Goal: Task Accomplishment & Management: Complete application form

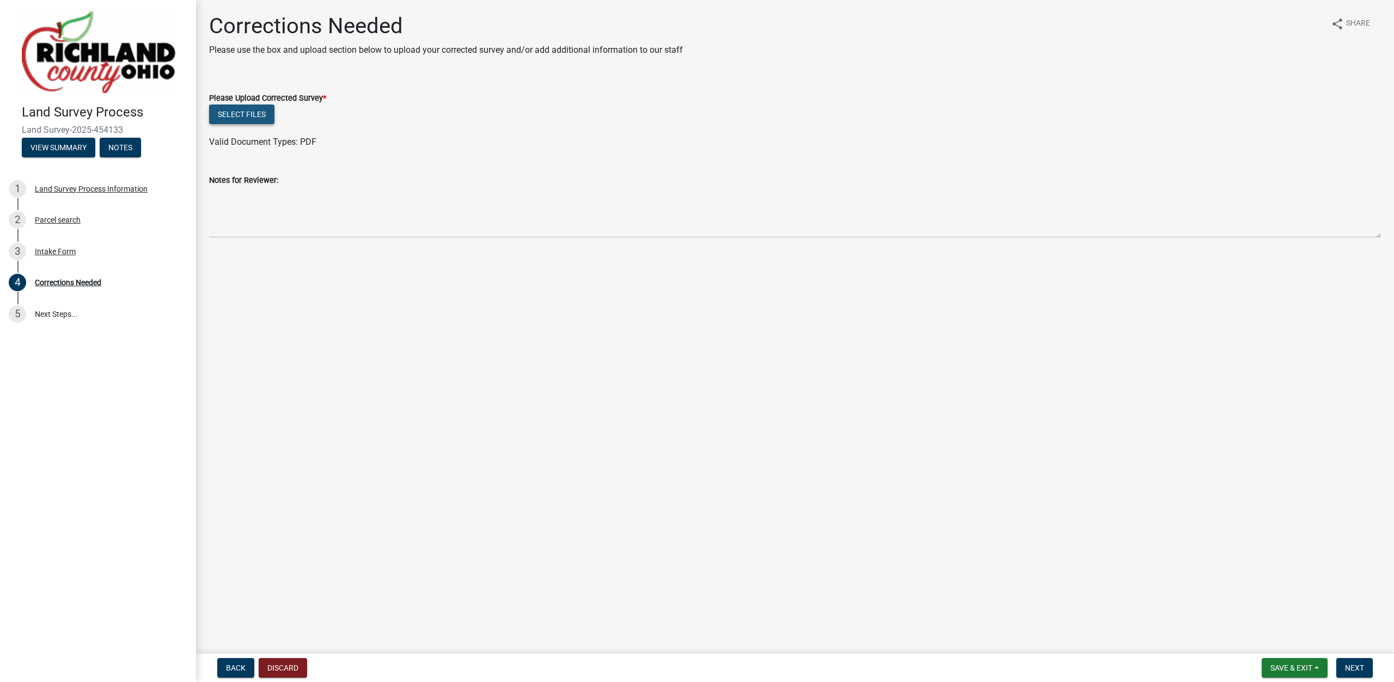
click at [240, 117] on button "Select files" at bounding box center [241, 115] width 65 height 20
click at [1357, 670] on span "Next" at bounding box center [1354, 668] width 19 height 9
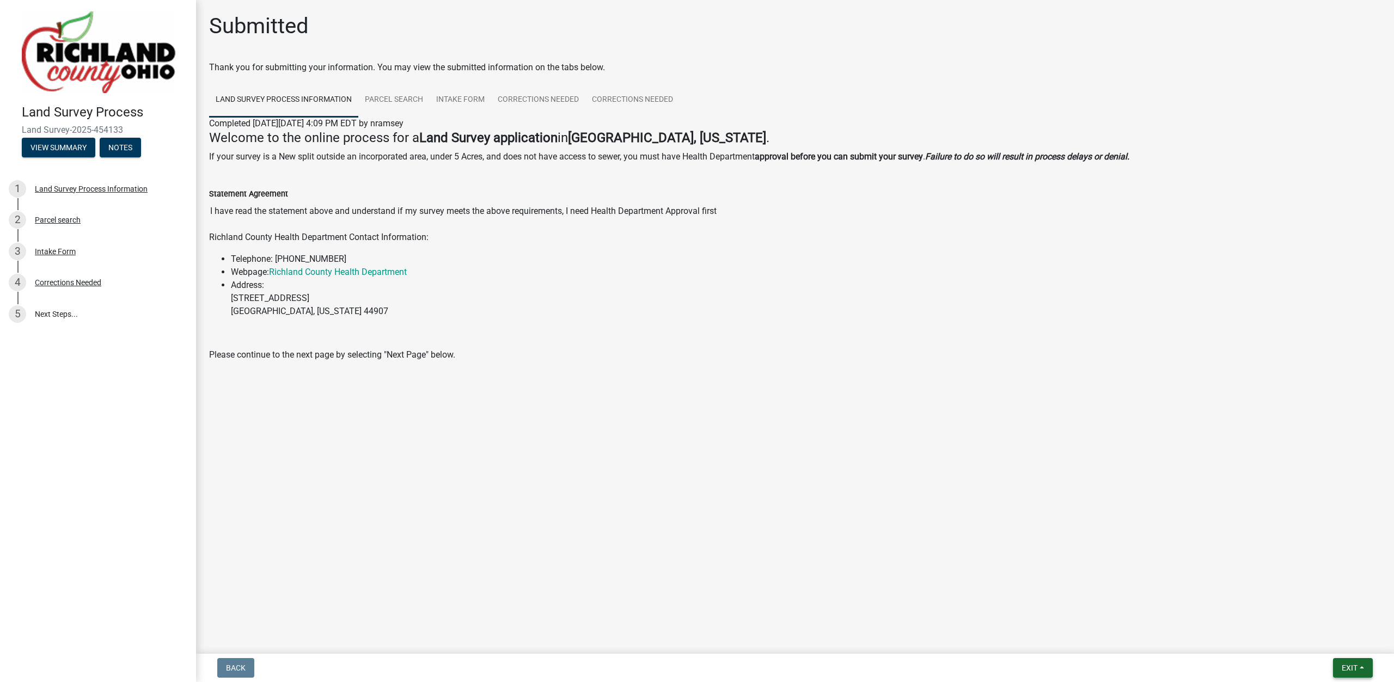
click at [1351, 668] on span "Exit" at bounding box center [1349, 668] width 16 height 9
click at [1338, 643] on button "Save & Exit" at bounding box center [1328, 640] width 87 height 26
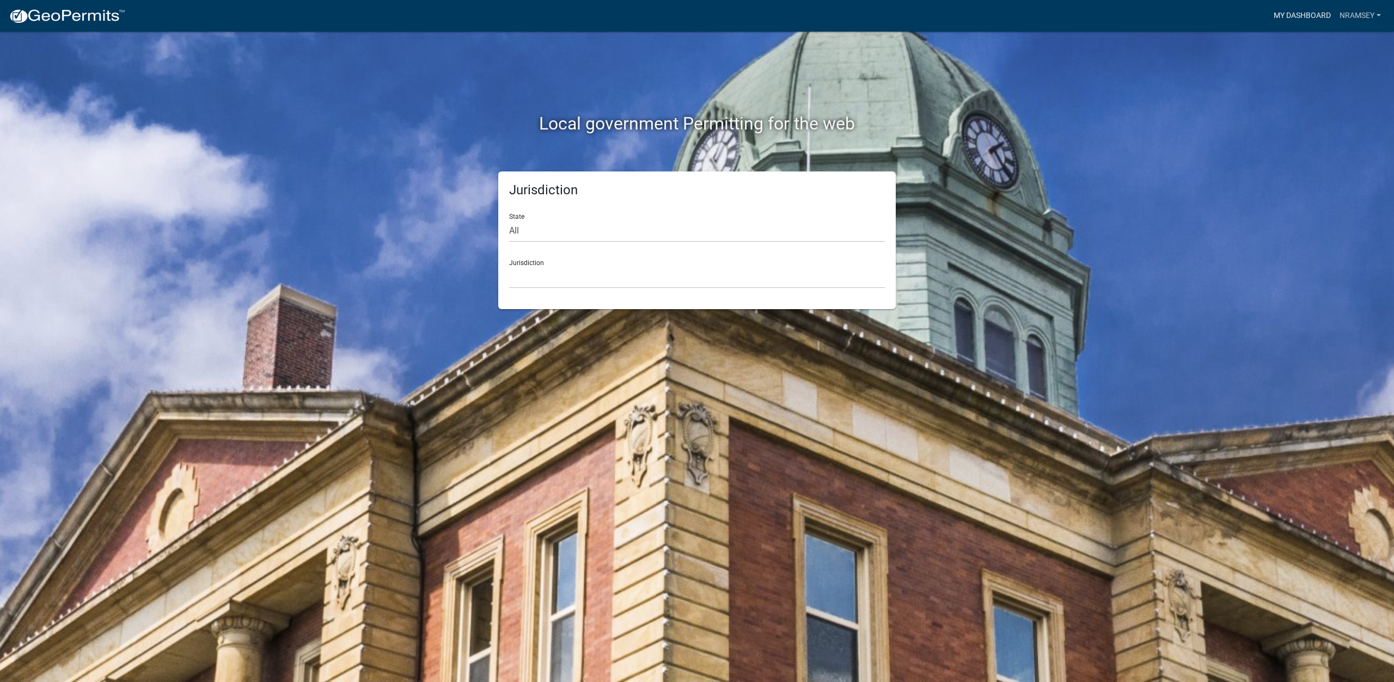
click at [1304, 20] on link "My Dashboard" at bounding box center [1302, 15] width 66 height 21
